Goal: Task Accomplishment & Management: Manage account settings

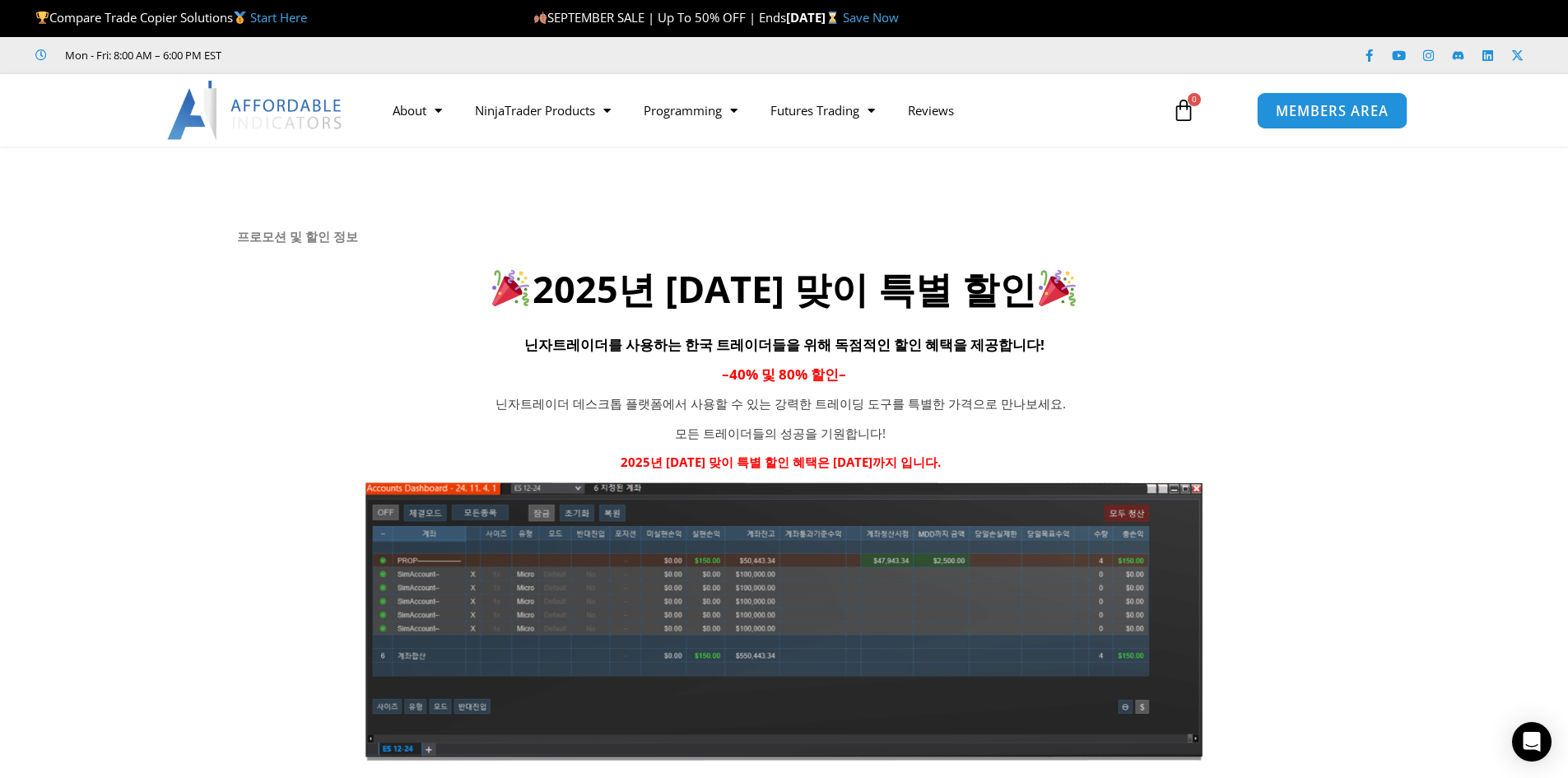
click at [1373, 112] on span "MEMBERS AREA" at bounding box center [1332, 110] width 112 height 14
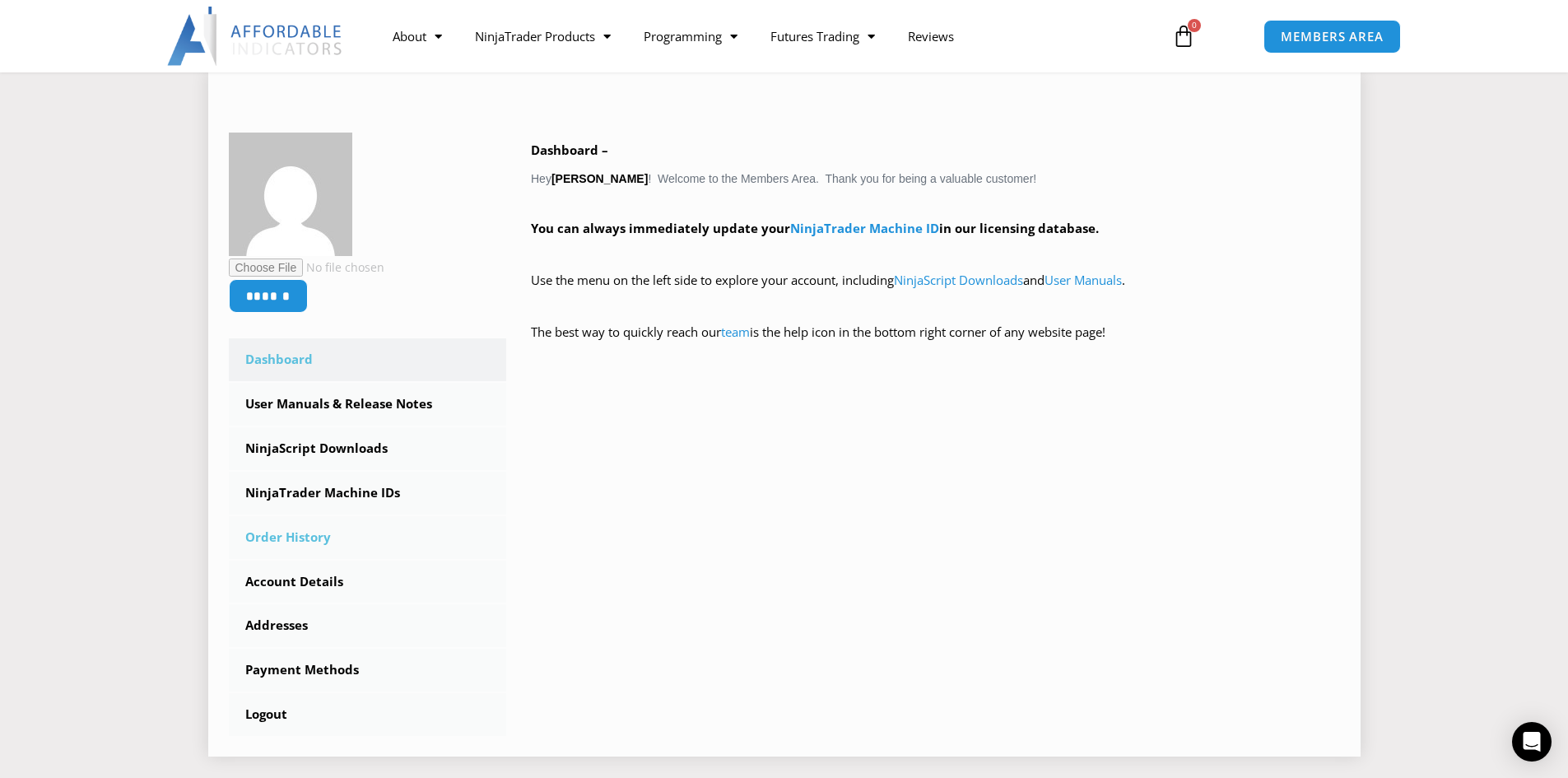
scroll to position [247, 0]
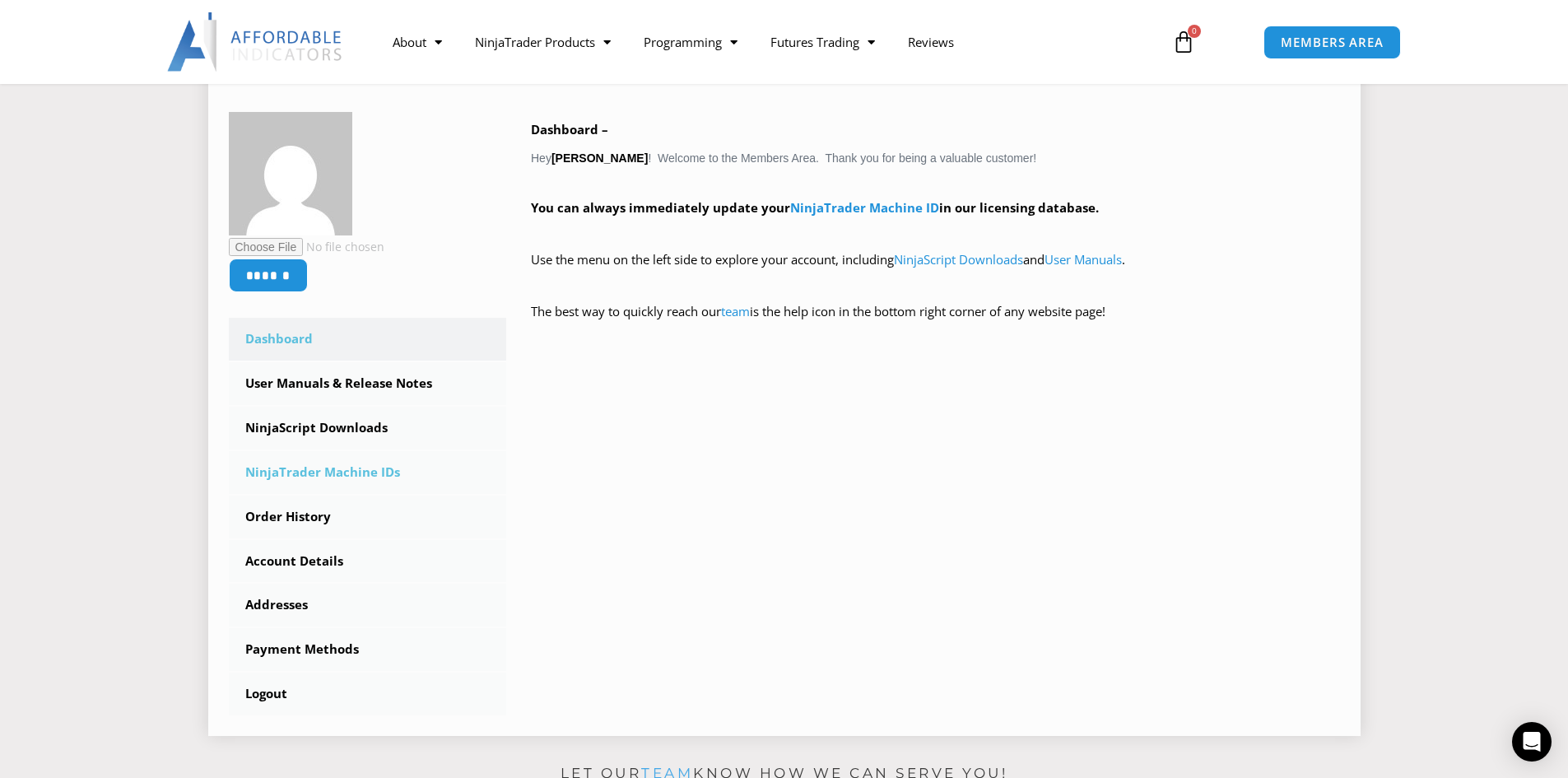
click at [360, 470] on link "NinjaTrader Machine IDs" at bounding box center [368, 473] width 279 height 43
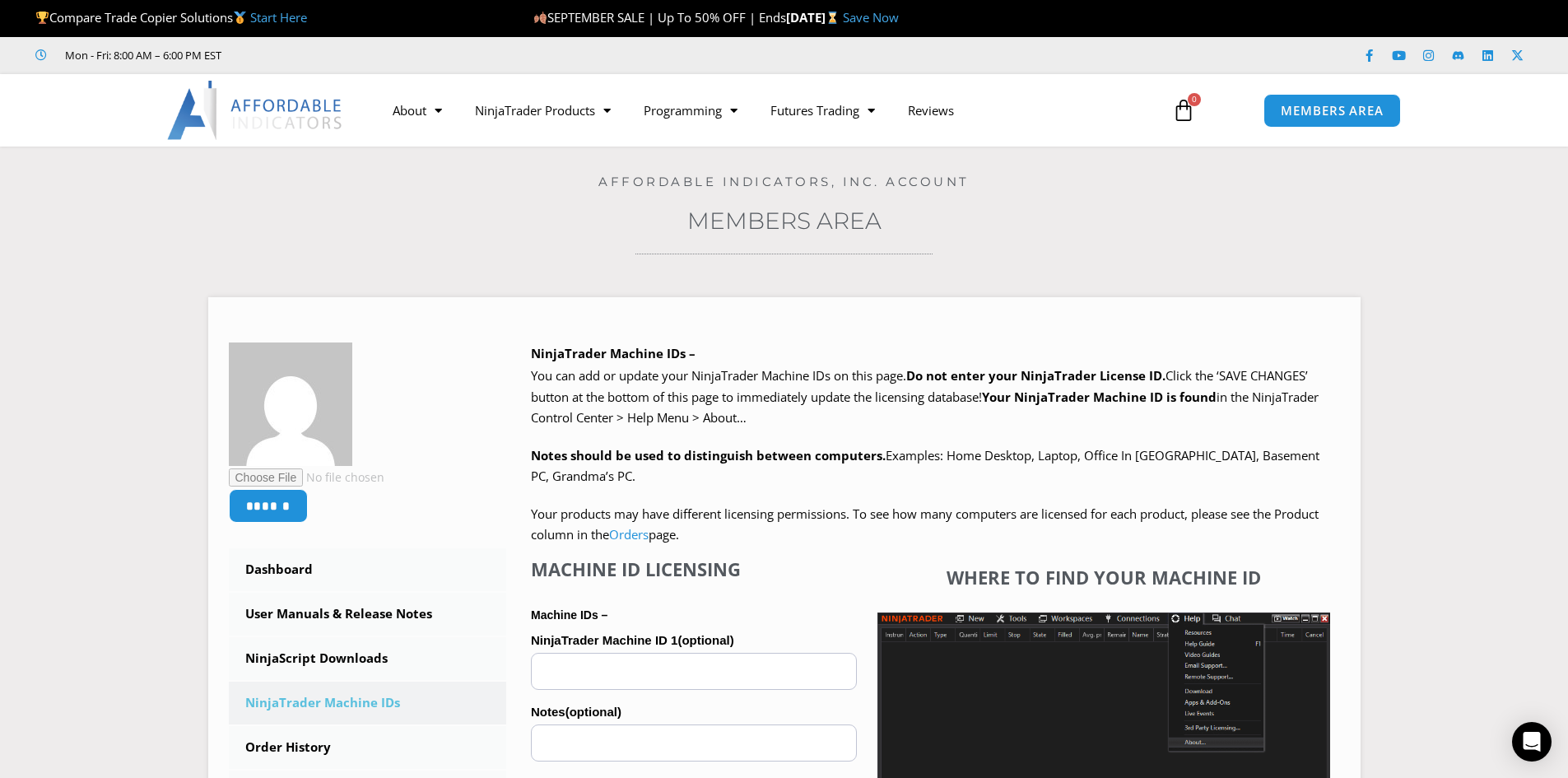
click at [1224, 222] on h3 "Members Area" at bounding box center [784, 221] width 1486 height 30
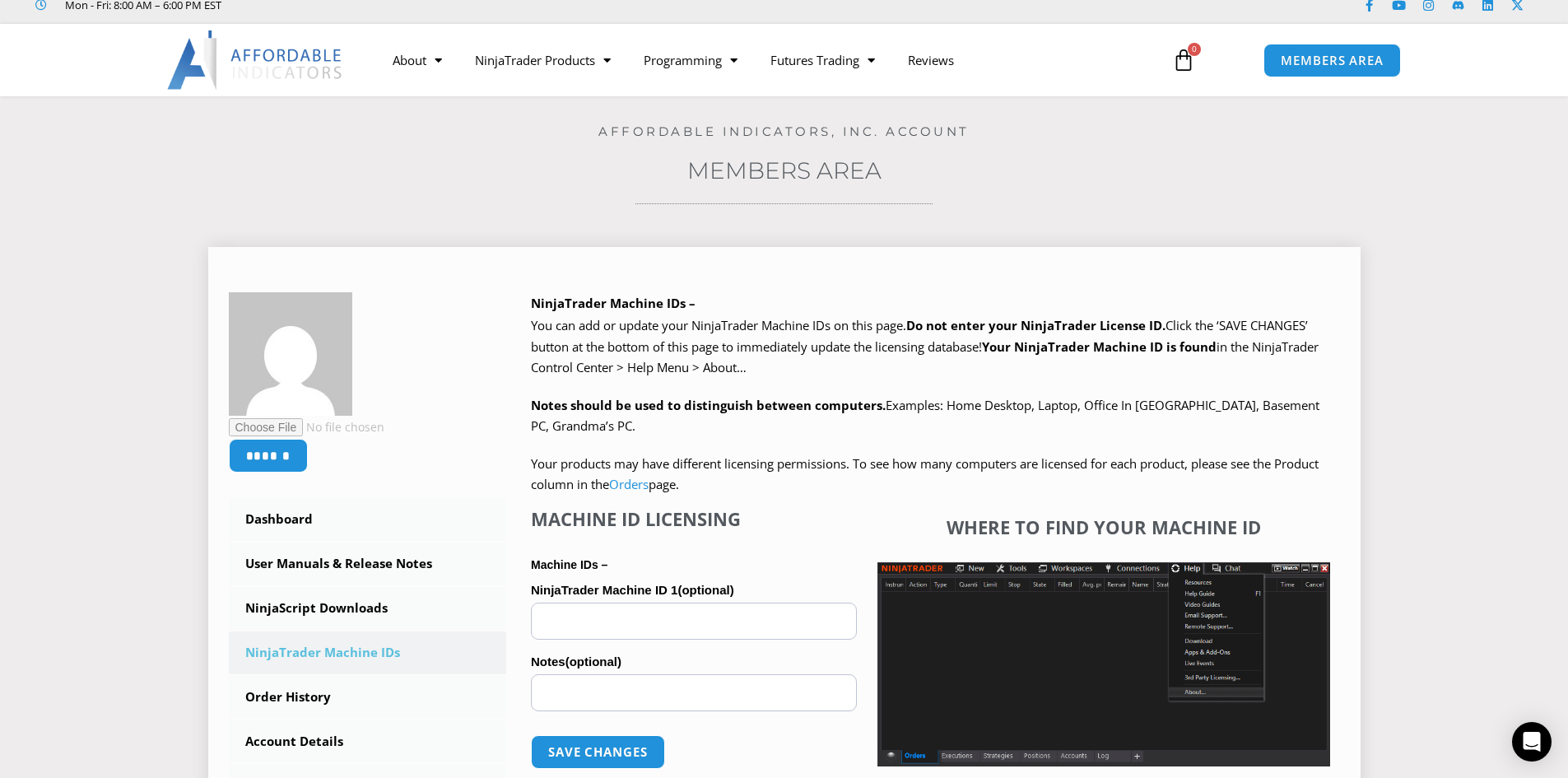
scroll to position [247, 0]
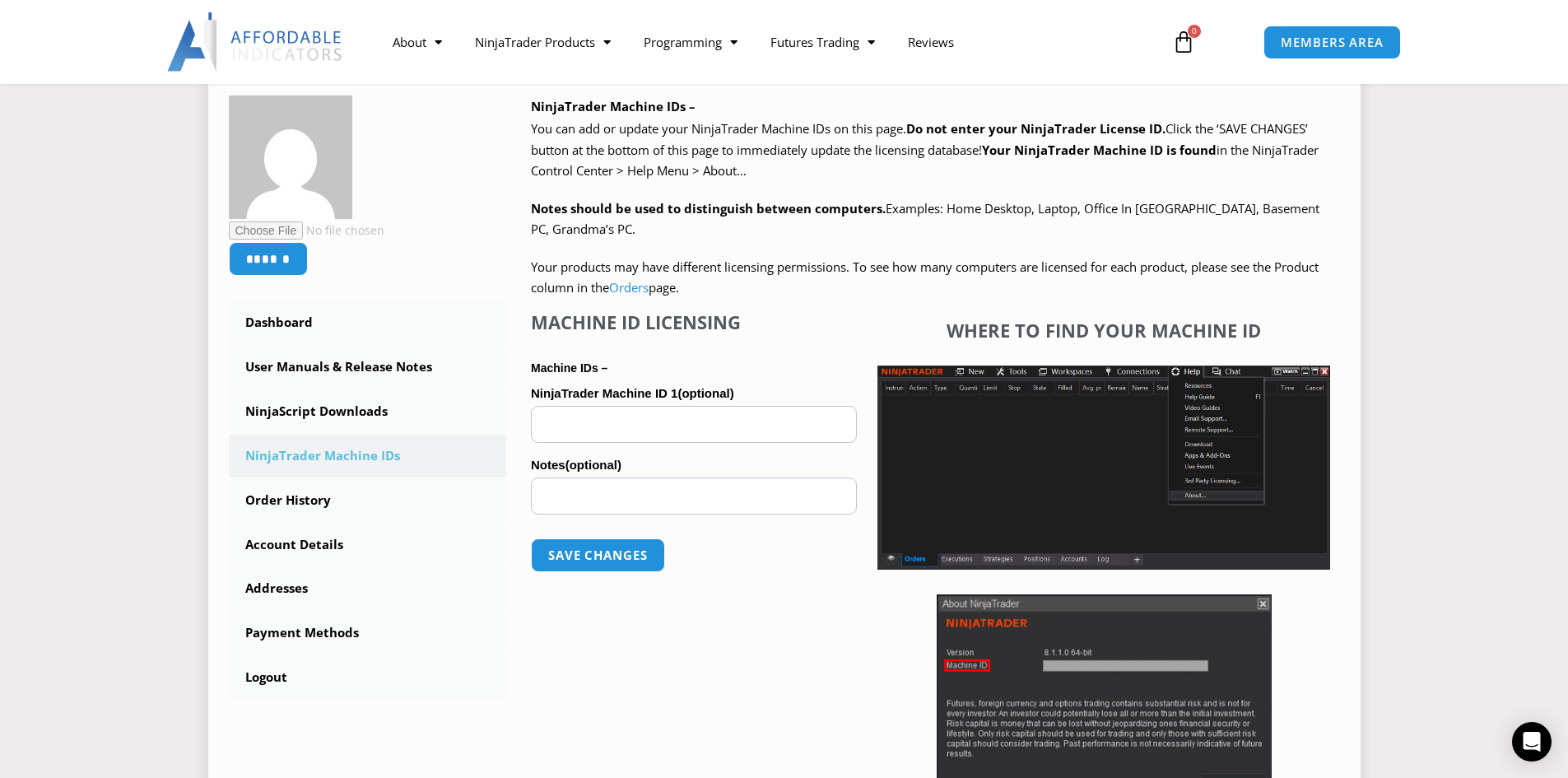
click at [705, 427] on input "NinjaTrader Machine ID 1 (optional)" at bounding box center [693, 424] width 326 height 37
paste input "**********"
type input "**********"
click at [687, 498] on input "Notes (optional)" at bounding box center [693, 496] width 326 height 37
type input "*"
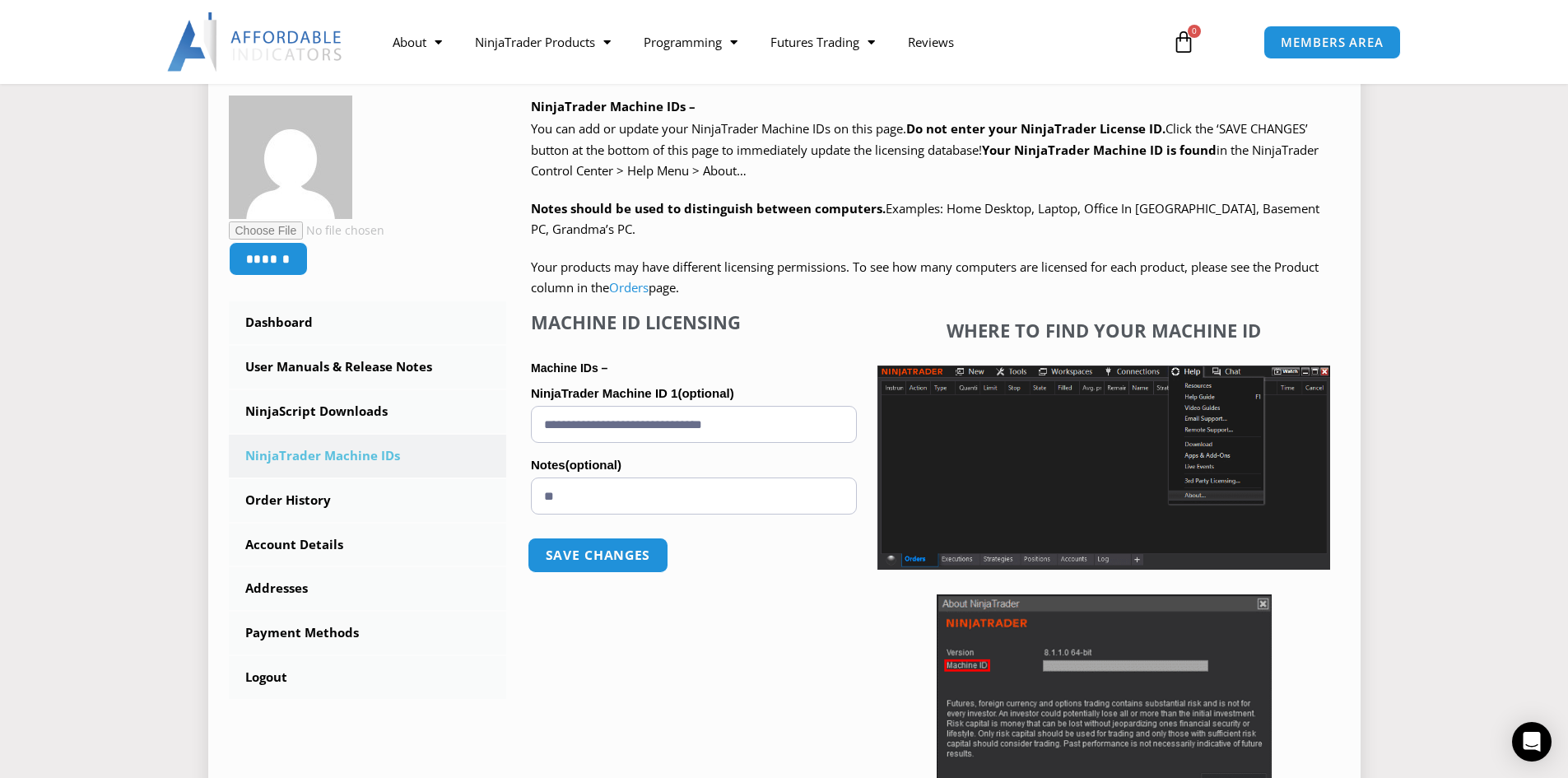
type input "**"
click at [655, 556] on button "Save changes" at bounding box center [598, 555] width 141 height 36
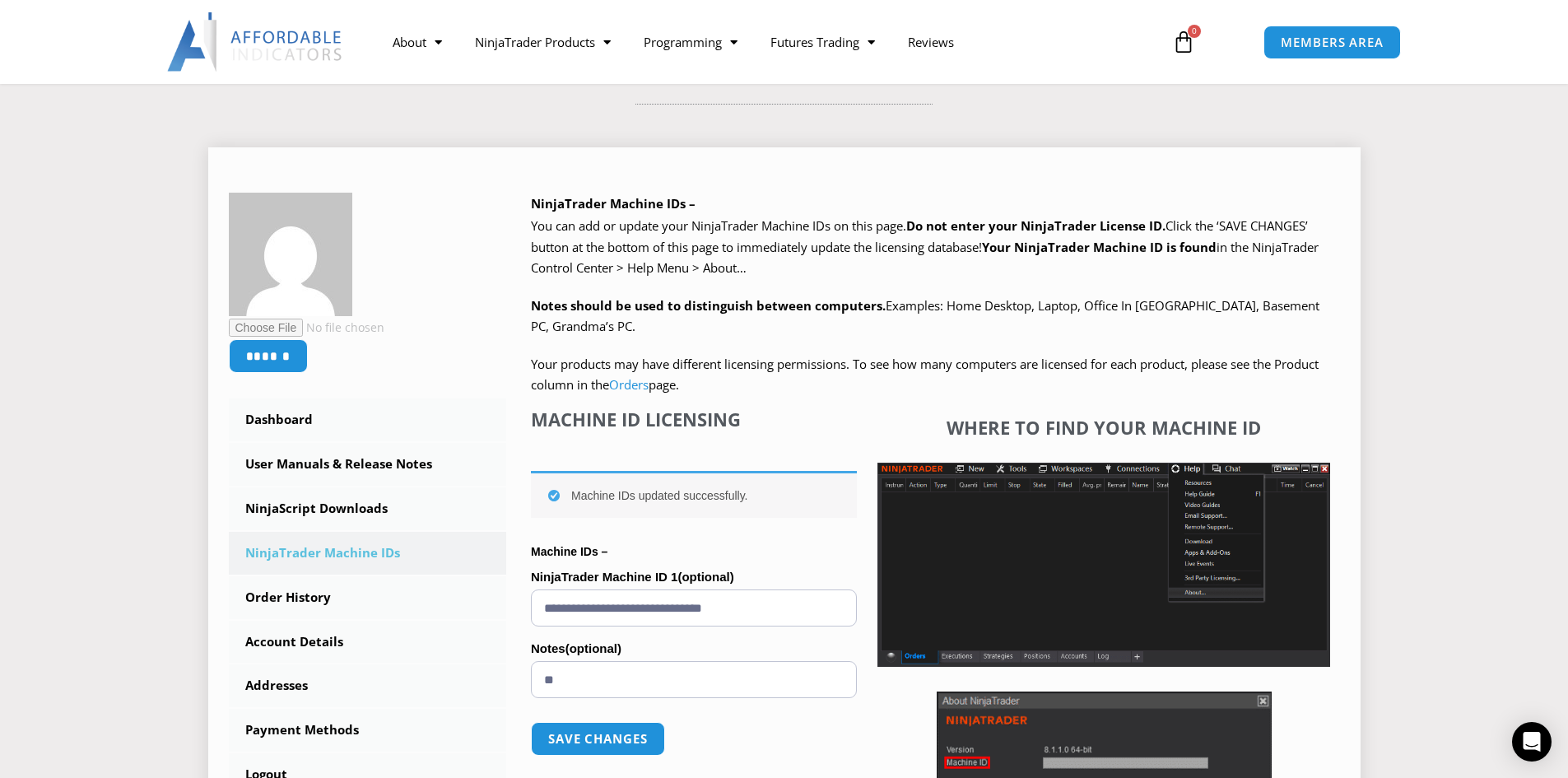
scroll to position [329, 0]
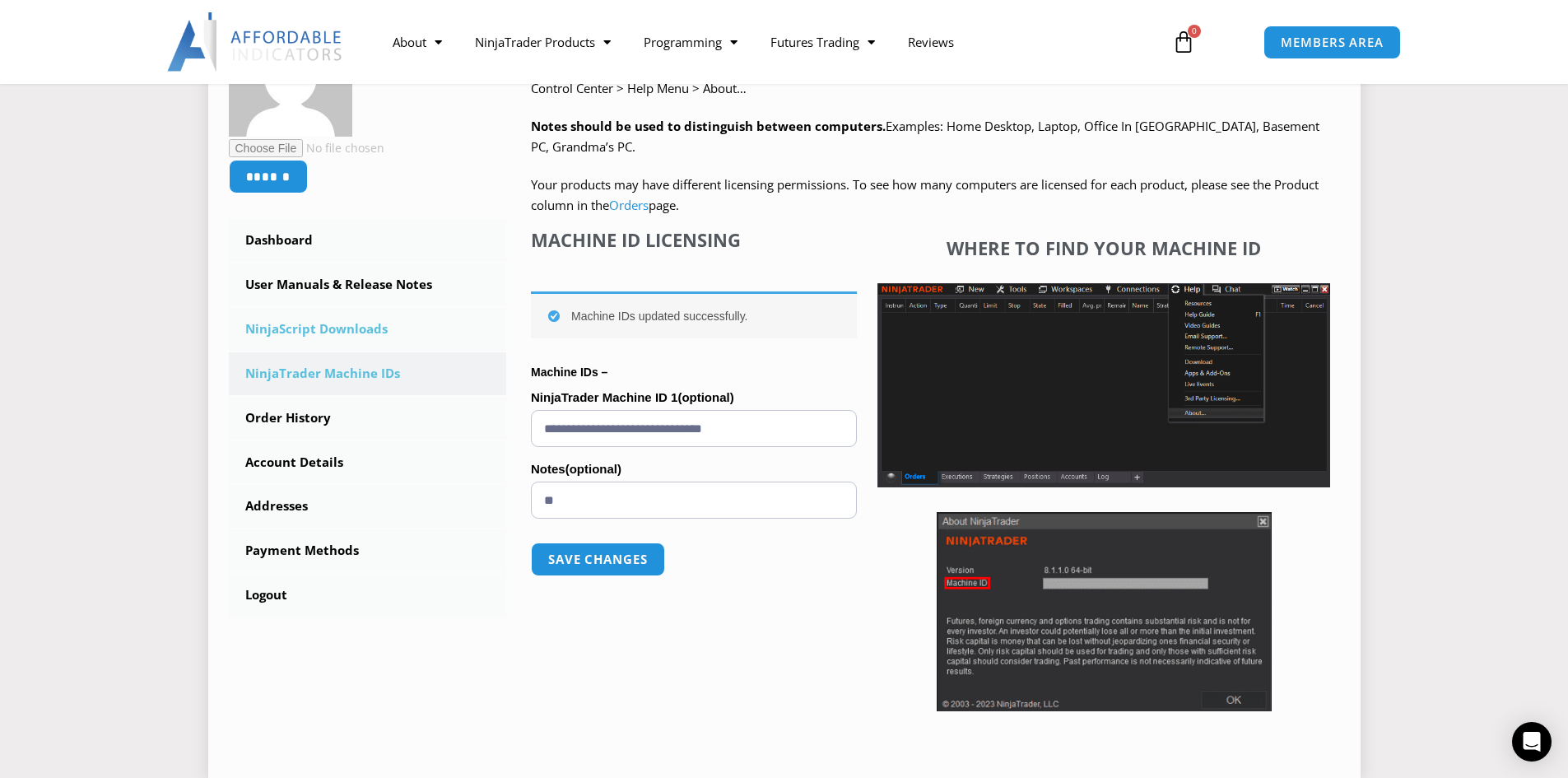
click at [368, 327] on link "NinjaScript Downloads" at bounding box center [368, 330] width 279 height 43
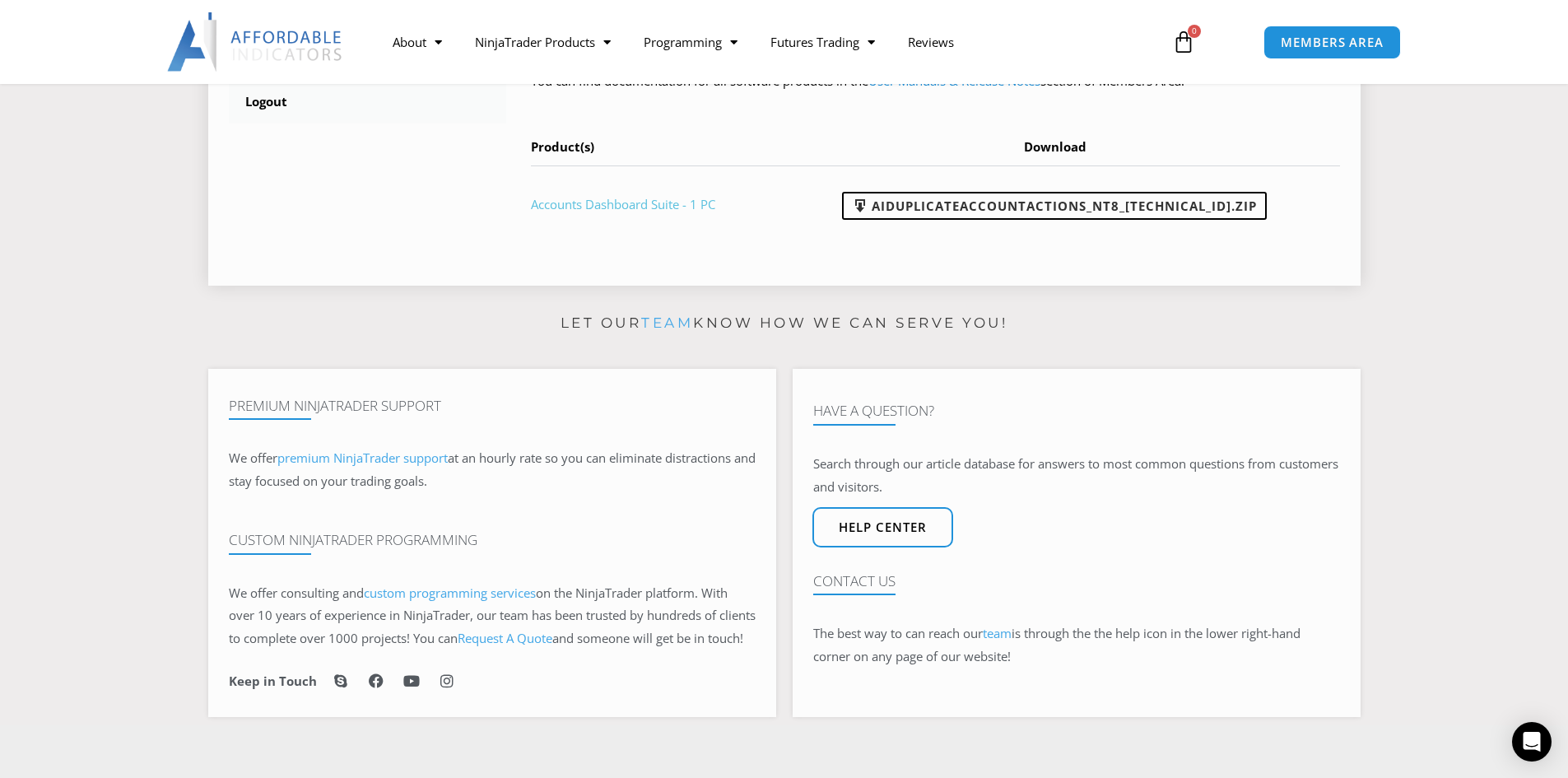
scroll to position [823, 0]
click at [977, 194] on link "AIDuplicateAccountActions_NT8_[TECHNICAL_ID].zip" at bounding box center [1055, 205] width 425 height 28
